Goal: Find specific page/section: Find specific page/section

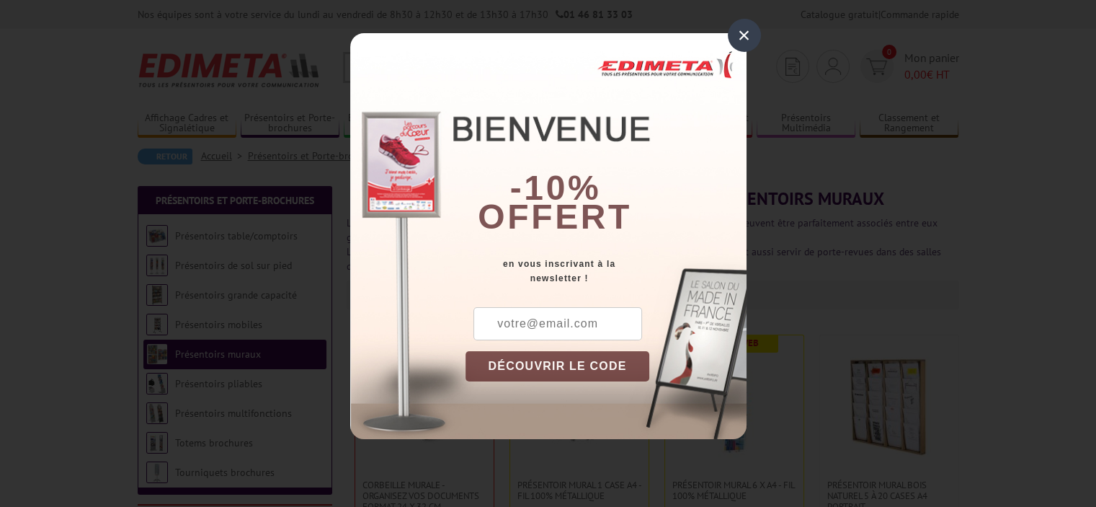
click at [747, 40] on div "×" at bounding box center [744, 35] width 33 height 33
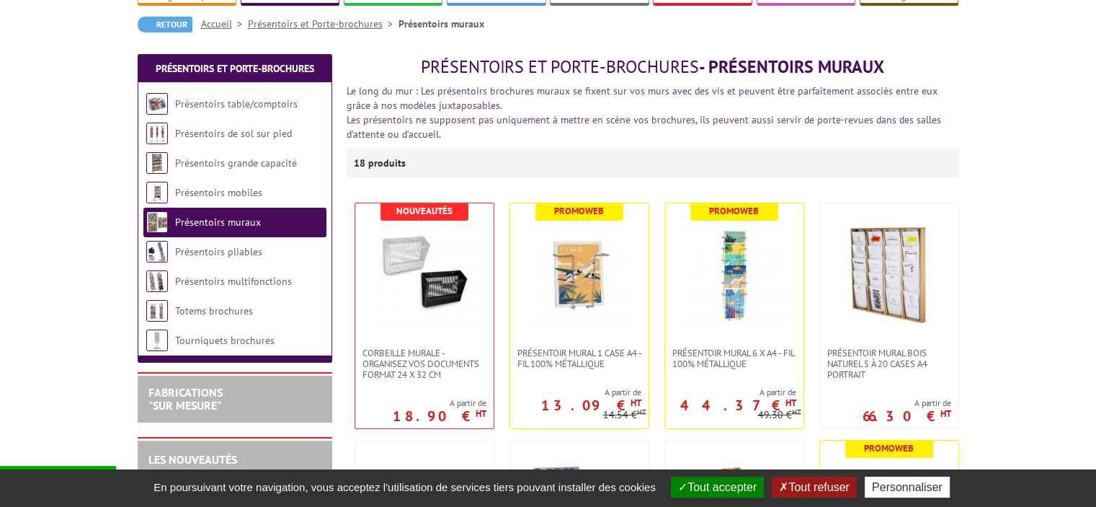
scroll to position [144, 0]
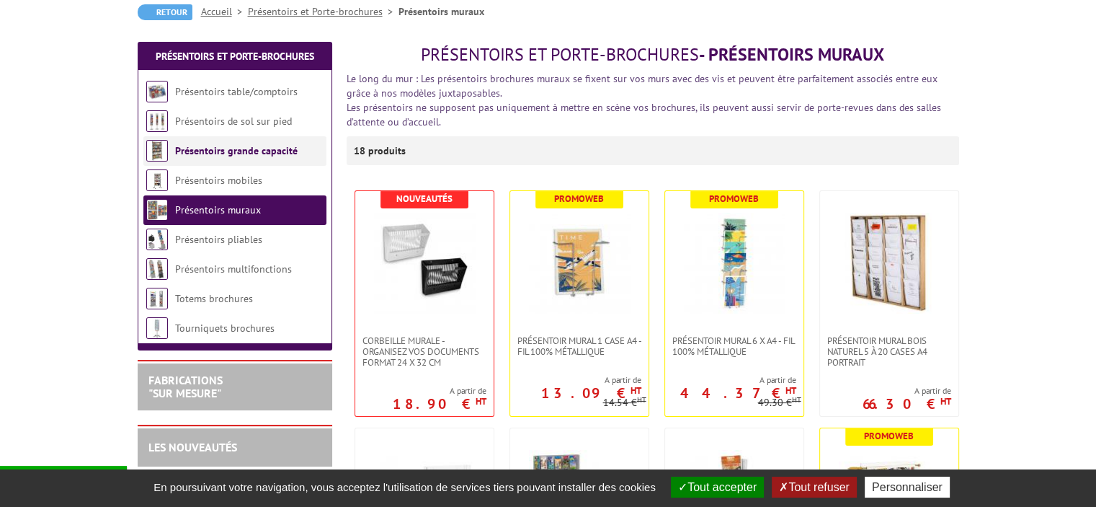
click at [272, 148] on link "Présentoirs grande capacité" at bounding box center [236, 150] width 123 height 13
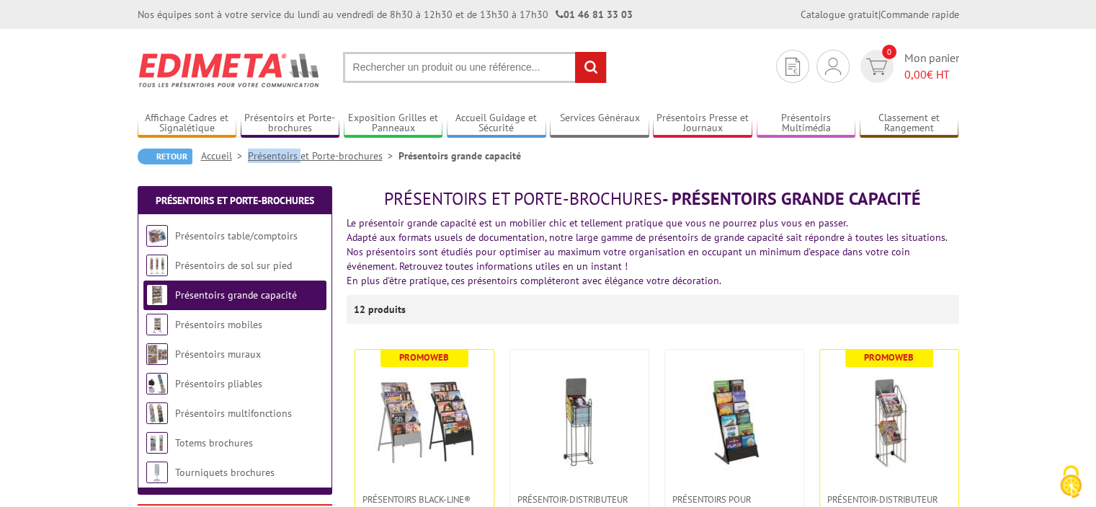
click at [274, 293] on link "Présentoirs grande capacité" at bounding box center [236, 294] width 122 height 13
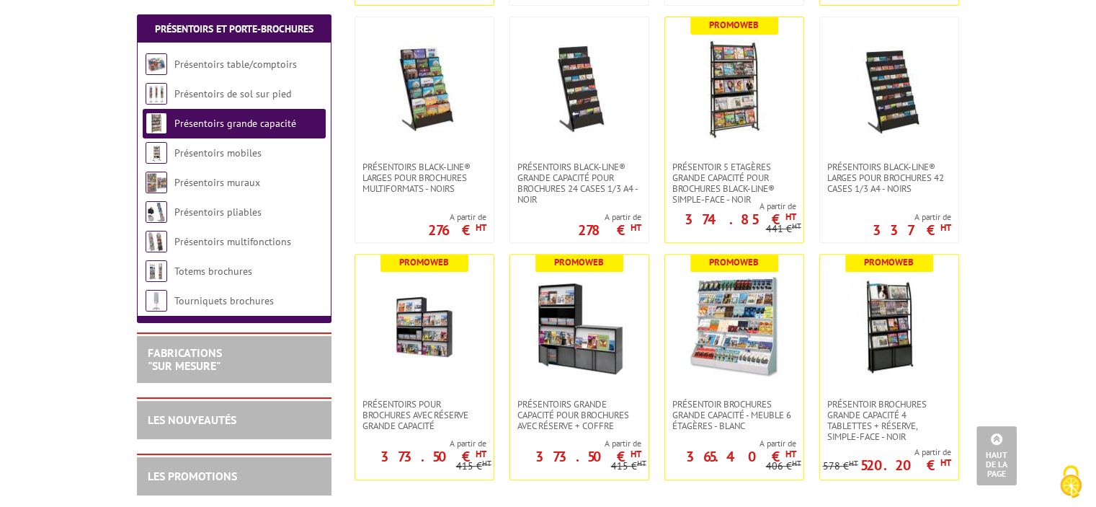
scroll to position [577, 0]
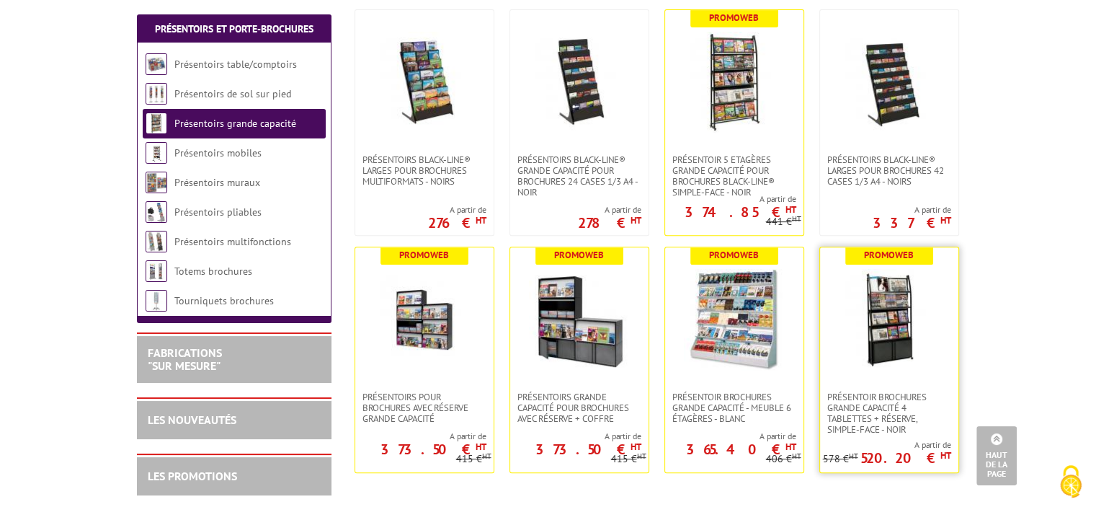
click at [907, 339] on img at bounding box center [889, 319] width 101 height 101
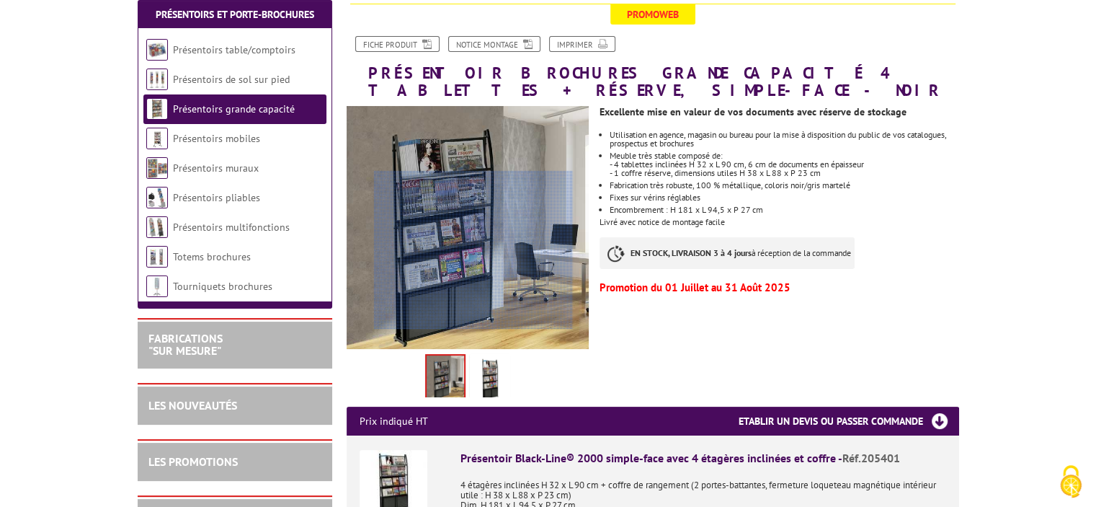
scroll to position [360, 0]
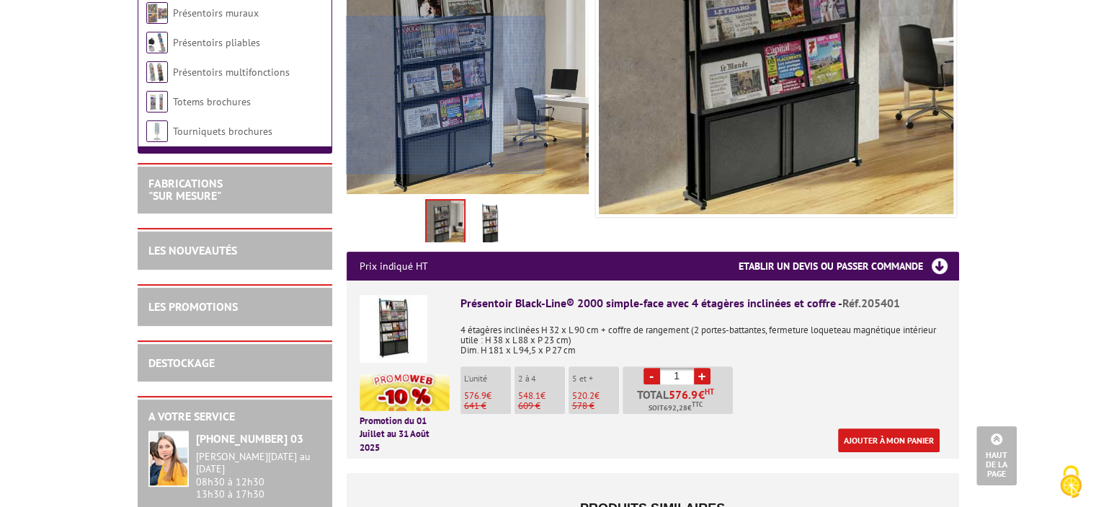
click at [424, 133] on div at bounding box center [445, 95] width 199 height 159
click at [424, 132] on div at bounding box center [445, 95] width 199 height 159
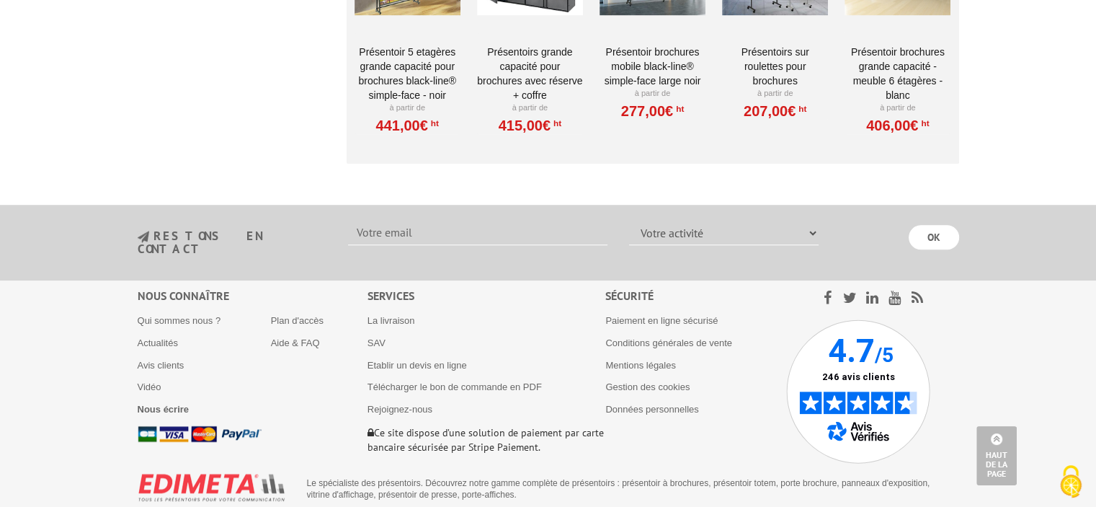
scroll to position [1009, 0]
